Goal: Find contact information: Find contact information

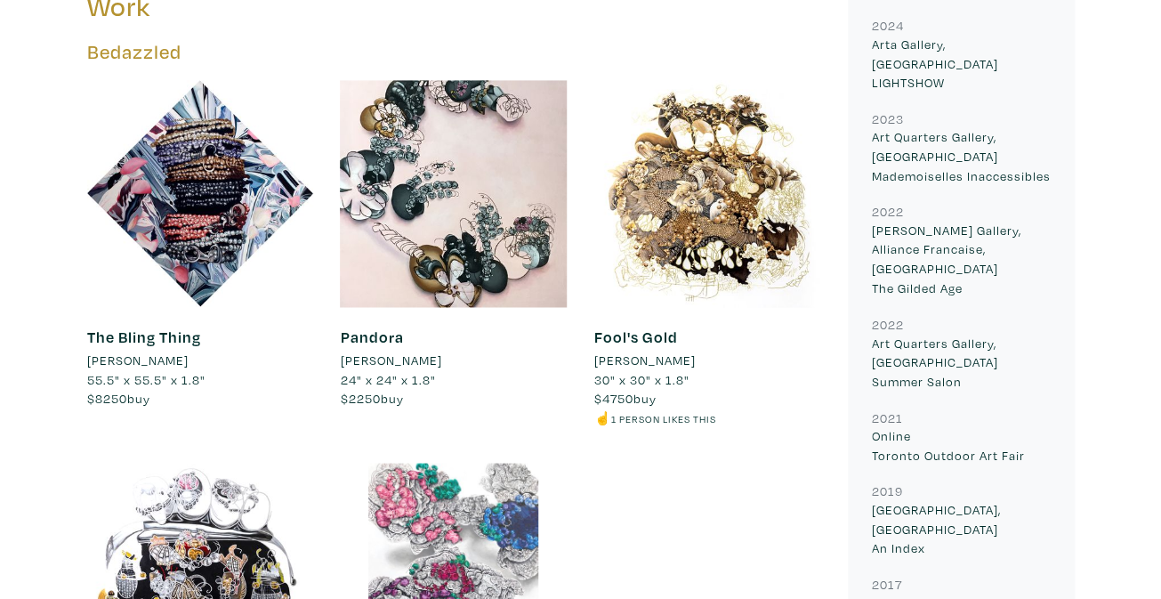
scroll to position [859, 0]
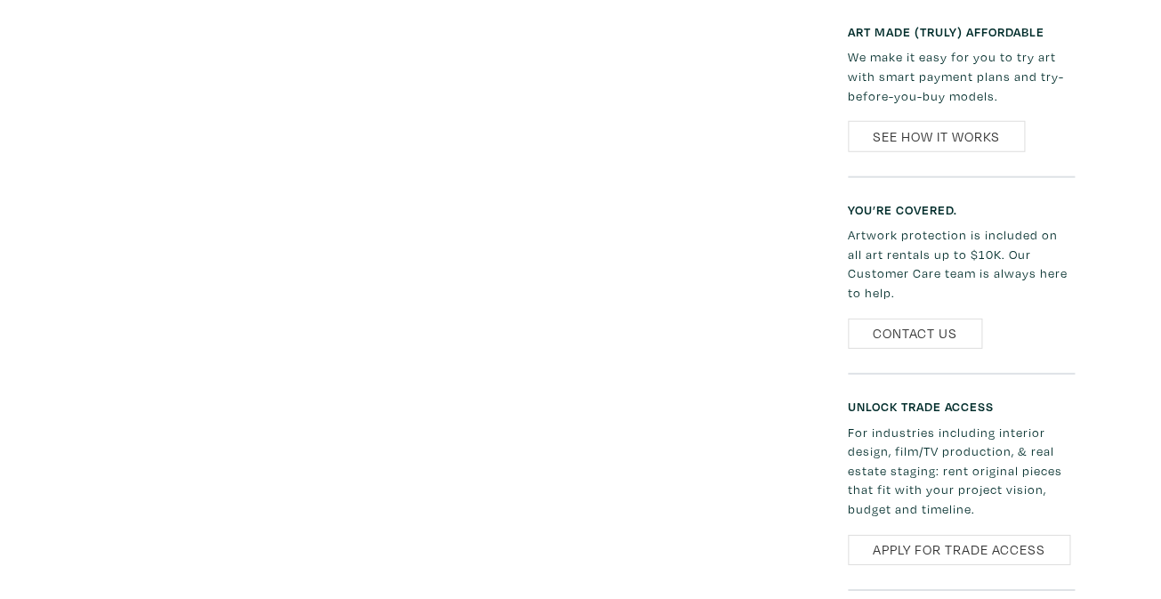
scroll to position [4253, 0]
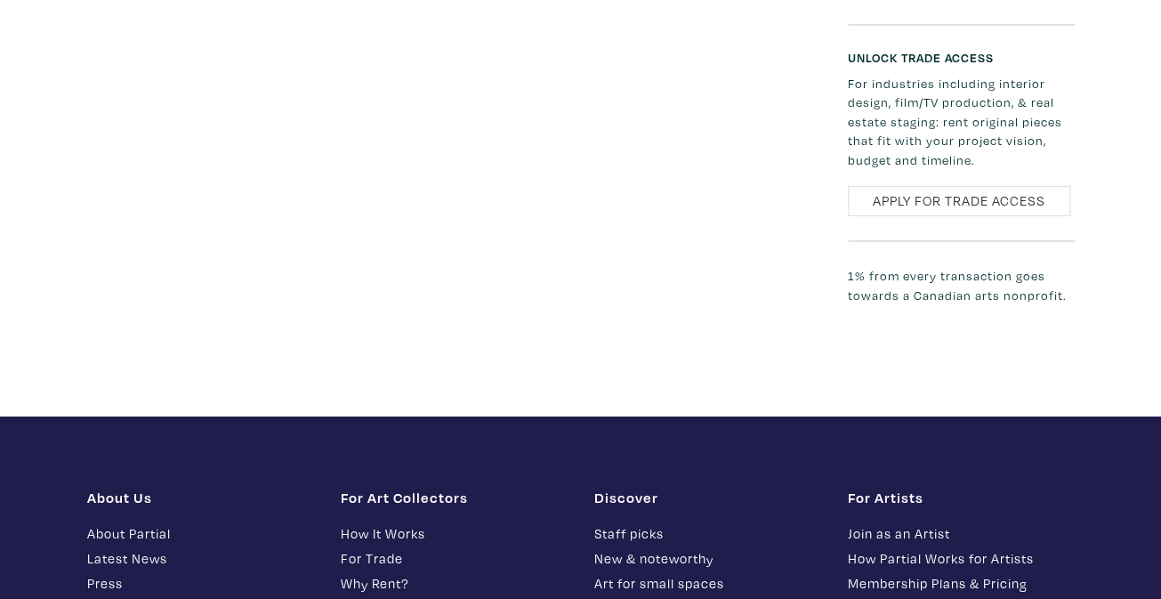
click at [871, 598] on link "Meet the Artist" at bounding box center [961, 608] width 227 height 20
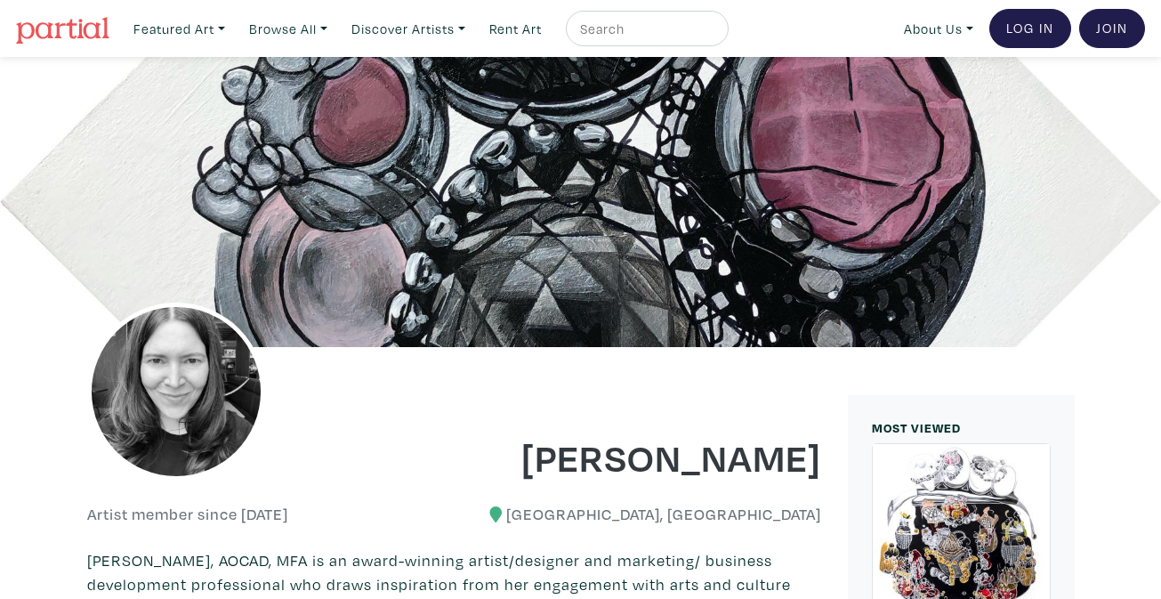
scroll to position [4253, 0]
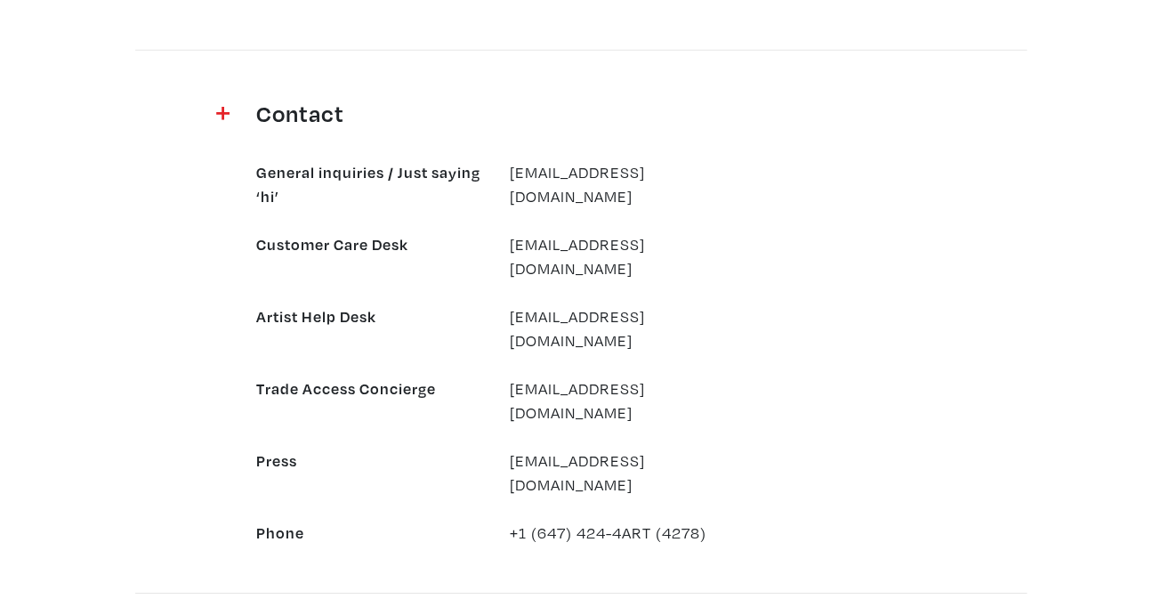
scroll to position [1771, 0]
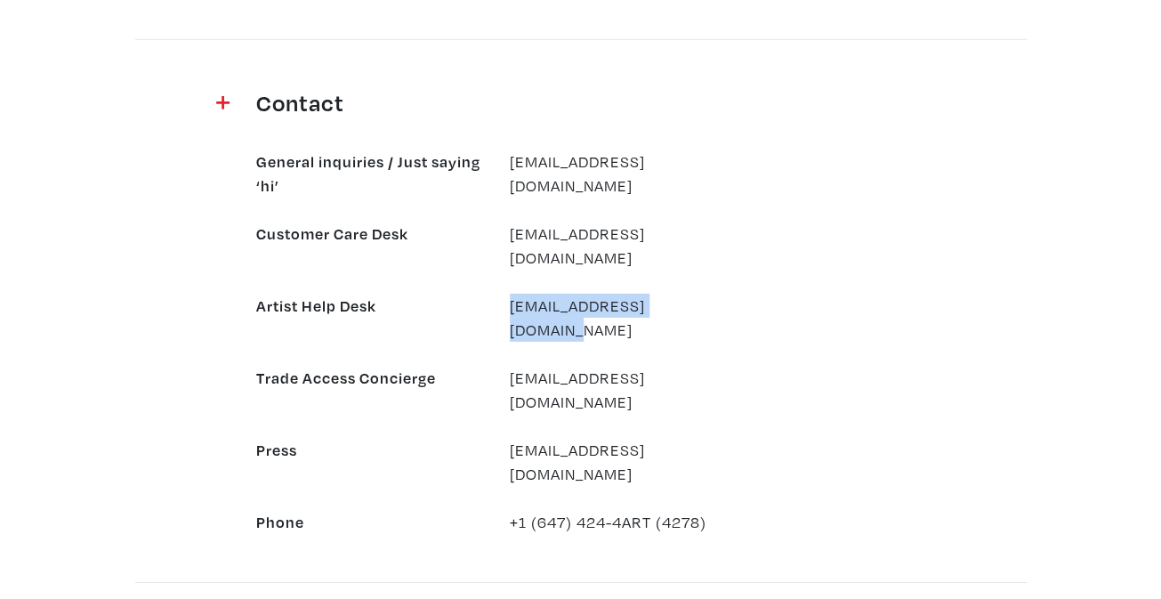
drag, startPoint x: 506, startPoint y: 279, endPoint x: 709, endPoint y: 285, distance: 202.9
click at [709, 294] on div "support@partial.gallery" at bounding box center [623, 318] width 254 height 48
copy link "support@partial.gallery"
